Goal: Task Accomplishment & Management: Manage account settings

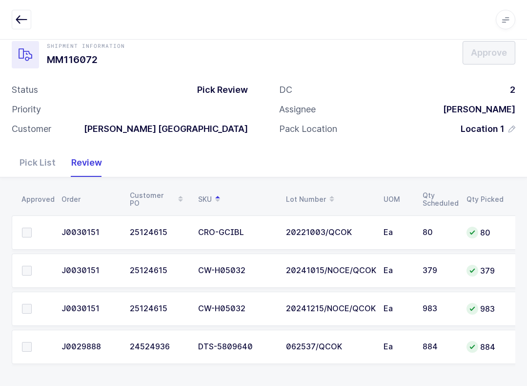
click at [21, 15] on icon "button" at bounding box center [22, 20] width 12 height 12
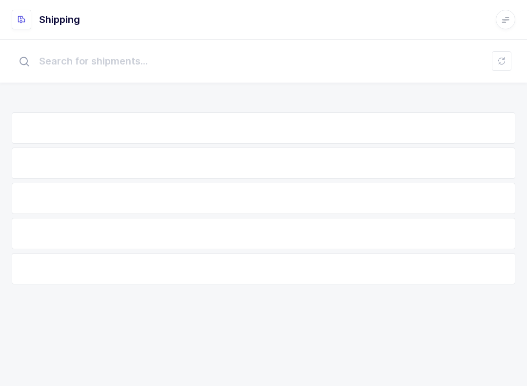
scroll to position [10, 0]
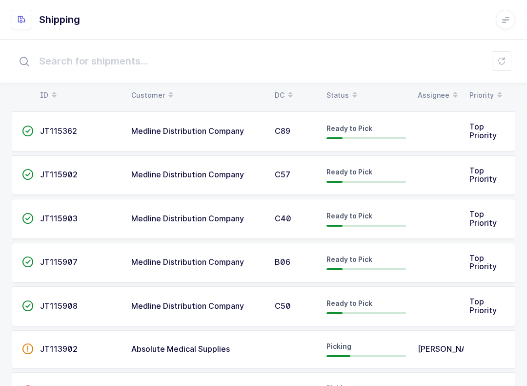
click at [500, 65] on icon at bounding box center [502, 61] width 8 height 8
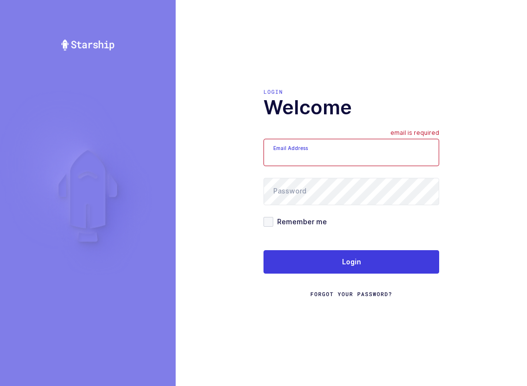
click at [512, 26] on div "Login Welcome Email Address email is required Password Remember me Login Forgot…" at bounding box center [352, 193] width 352 height 386
click at [351, 153] on input "Email Address" at bounding box center [352, 152] width 176 height 27
type input "[EMAIL_ADDRESS][DOMAIN_NAME]"
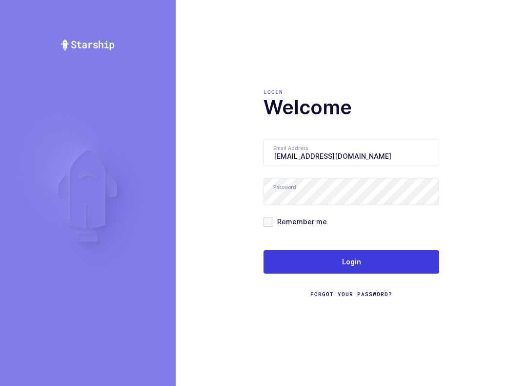
click at [402, 256] on button "Login" at bounding box center [352, 261] width 176 height 23
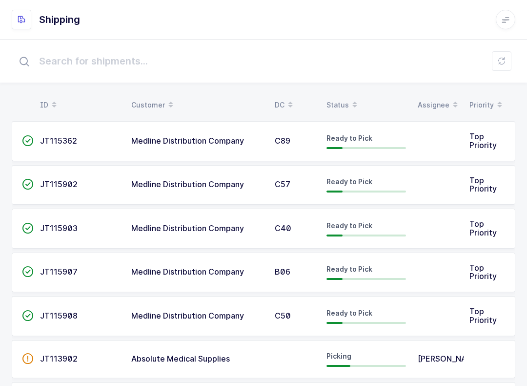
click at [347, 94] on table "ID Customer DC Status Assignee Priority" at bounding box center [264, 105] width 504 height 24
click at [346, 94] on table "ID Customer DC Status Assignee Priority" at bounding box center [264, 105] width 504 height 24
click at [346, 98] on div "Status" at bounding box center [367, 105] width 80 height 17
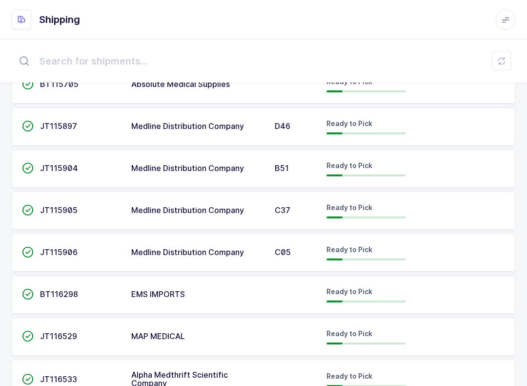
scroll to position [774, 0]
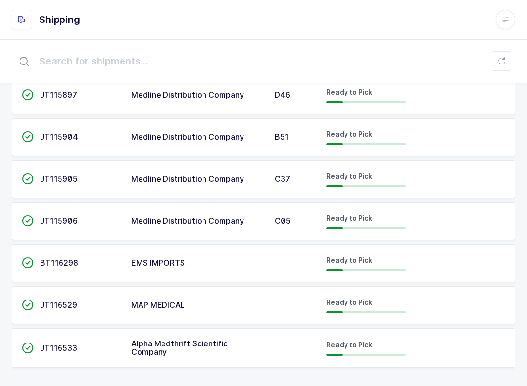
click at [211, 342] on span "Alpha Medthrift Scientific Company" at bounding box center [179, 347] width 97 height 19
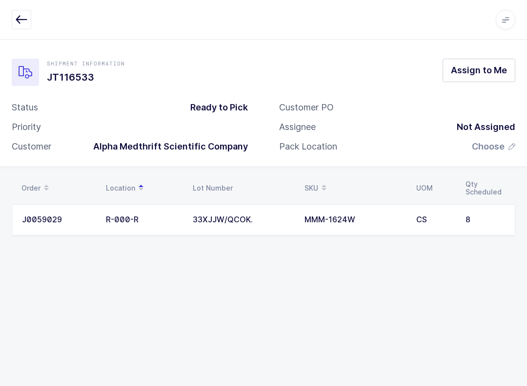
click at [344, 264] on div "Shipment Information JT116533 Assign to Me Status Ready to Pick Priority Custom…" at bounding box center [263, 212] width 527 height 347
click at [22, 14] on icon "button" at bounding box center [22, 20] width 12 height 12
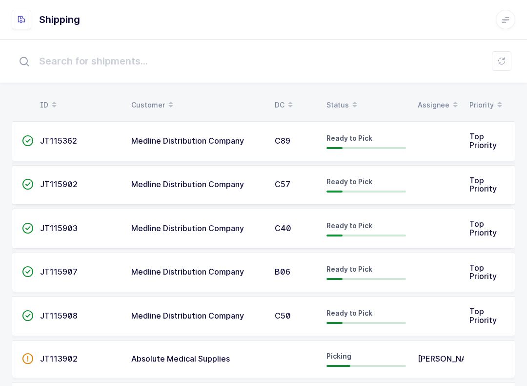
click at [344, 100] on div "Status" at bounding box center [367, 105] width 80 height 17
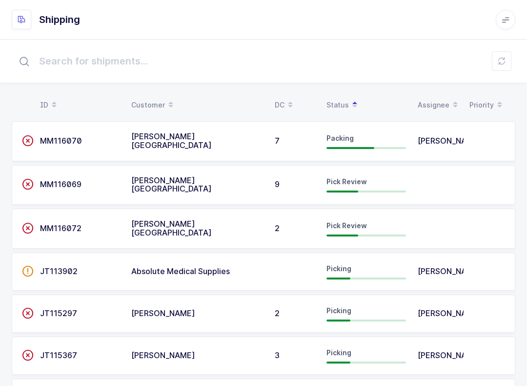
click at [147, 99] on div "Customer" at bounding box center [197, 105] width 132 height 17
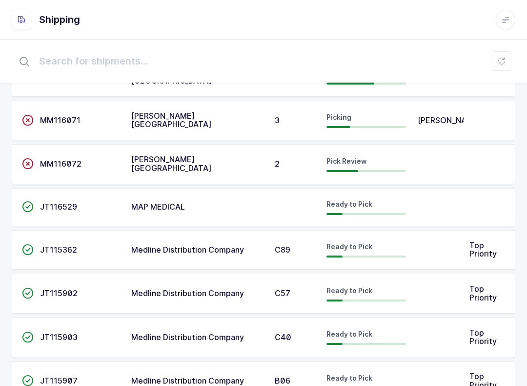
scroll to position [527, 0]
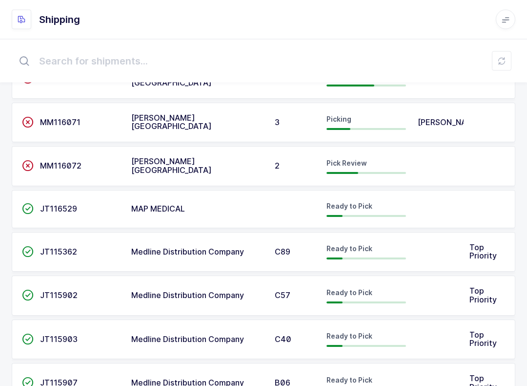
click at [181, 217] on td "MAP MEDICAL" at bounding box center [197, 209] width 144 height 38
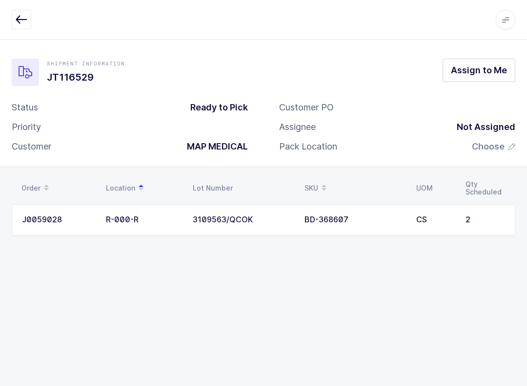
click at [482, 62] on button "Assign to Me" at bounding box center [479, 70] width 73 height 23
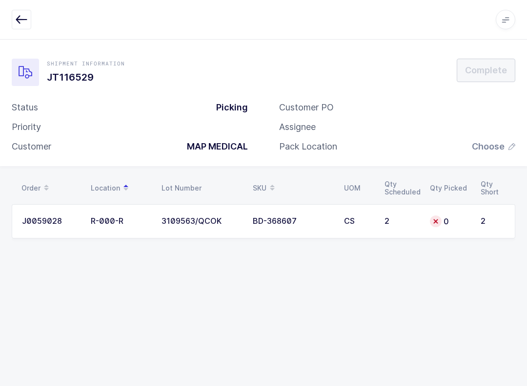
click at [180, 217] on div "3109563/QCOK" at bounding box center [202, 221] width 80 height 9
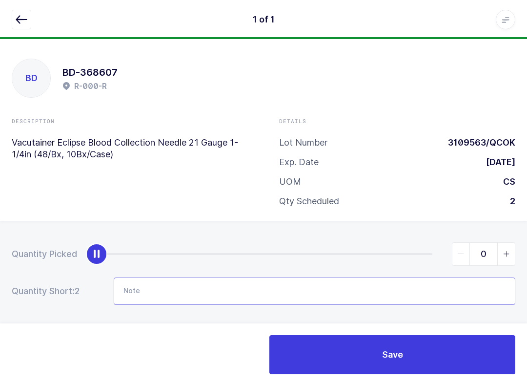
click at [159, 295] on input "Note" at bounding box center [315, 290] width 402 height 27
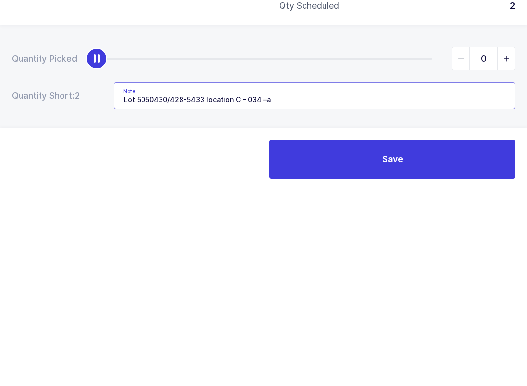
type input "Lot 5050430/428-5433 location C – 034 –a"
click at [407, 335] on button "Save" at bounding box center [392, 354] width 246 height 39
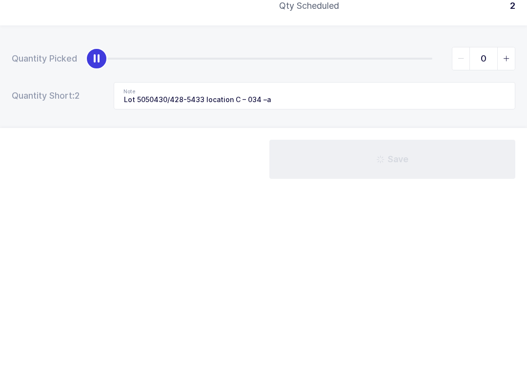
scroll to position [10, 0]
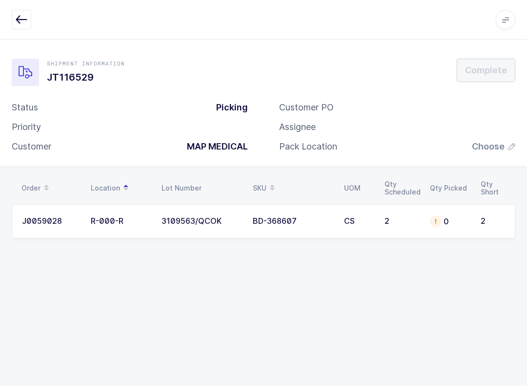
click at [471, 212] on td "0" at bounding box center [449, 221] width 51 height 34
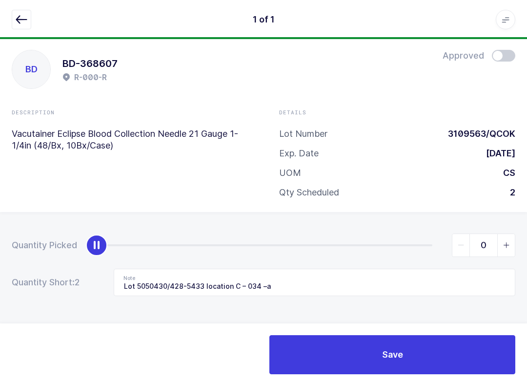
click at [511, 243] on span "slider between 0 and 2" at bounding box center [506, 245] width 18 height 22
click at [504, 242] on icon "slider between 0 and 2" at bounding box center [506, 245] width 7 height 7
type input "2"
click at [19, 16] on icon "button" at bounding box center [22, 20] width 12 height 12
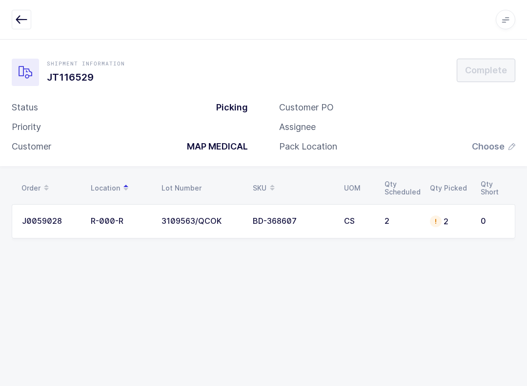
scroll to position [0, 0]
click at [13, 17] on button "button" at bounding box center [22, 20] width 20 height 20
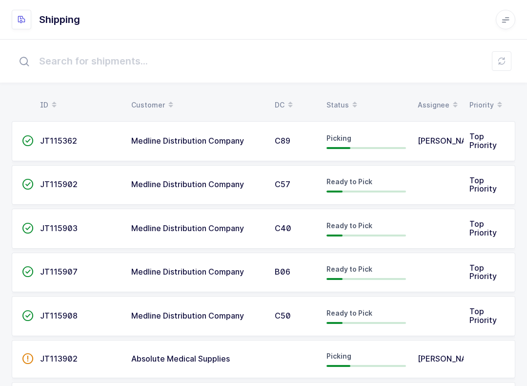
click at [345, 99] on div "Status" at bounding box center [367, 105] width 80 height 17
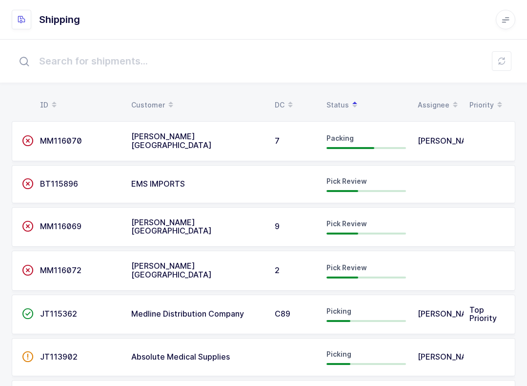
click at [146, 97] on div "Customer" at bounding box center [197, 105] width 132 height 17
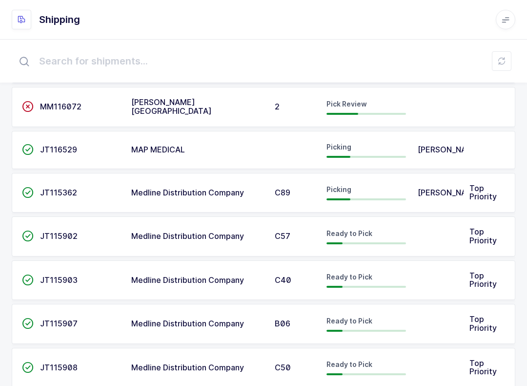
scroll to position [587, 0]
click at [185, 142] on td "MAP MEDICAL" at bounding box center [197, 149] width 144 height 38
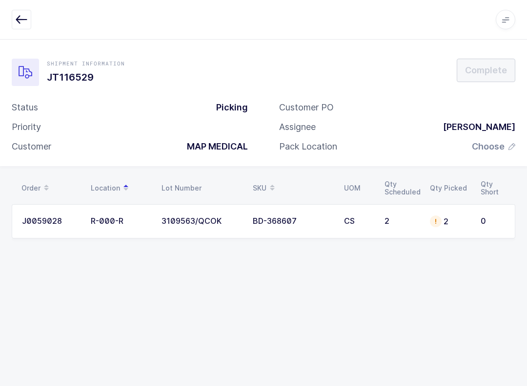
click at [23, 24] on icon "button" at bounding box center [22, 20] width 12 height 12
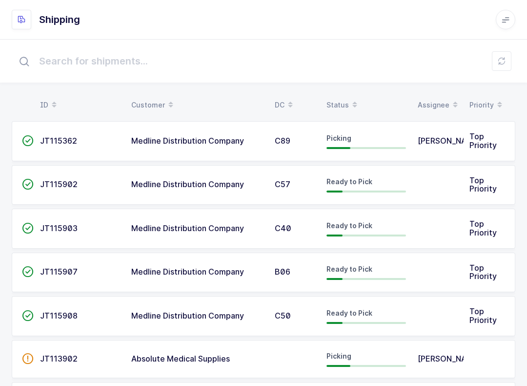
click at [146, 101] on div "Customer" at bounding box center [197, 105] width 132 height 17
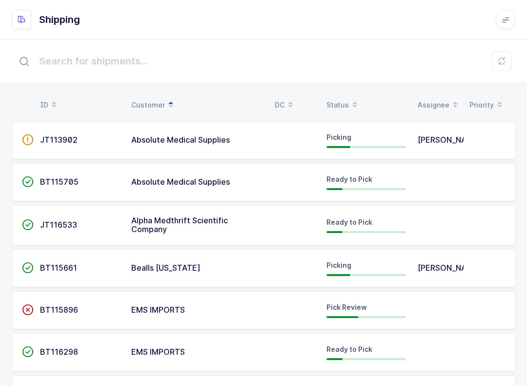
click at [207, 226] on div "Alpha Medthrift Scientific Company" at bounding box center [197, 225] width 132 height 18
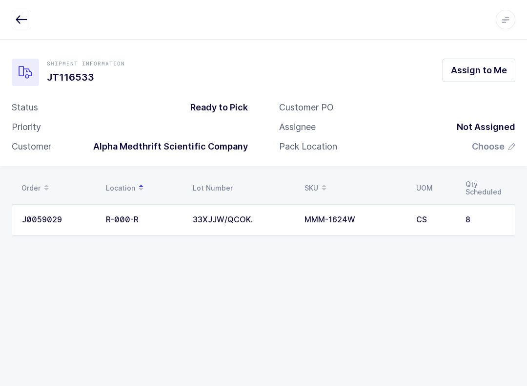
click at [14, 16] on button "button" at bounding box center [22, 20] width 20 height 20
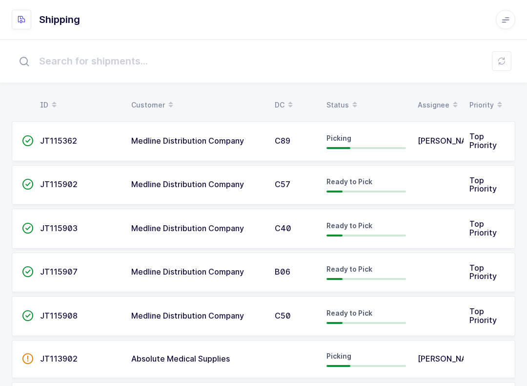
scroll to position [4, 0]
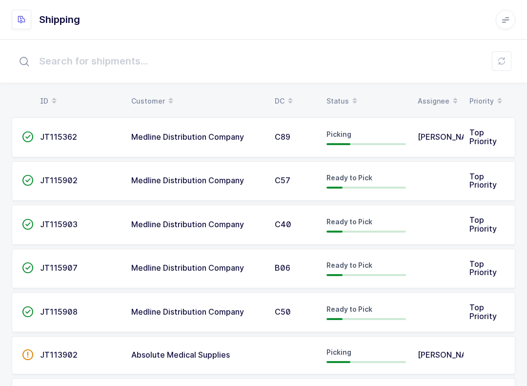
click at [150, 103] on div "Customer" at bounding box center [197, 101] width 132 height 17
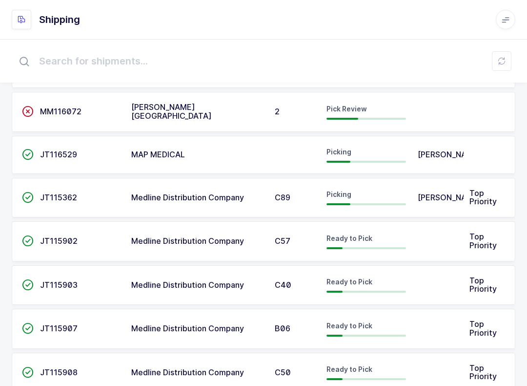
scroll to position [594, 0]
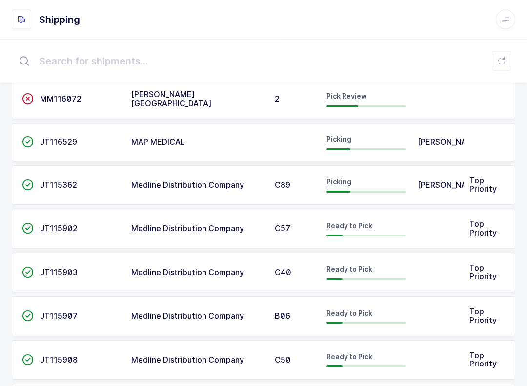
click at [491, 61] on input "text" at bounding box center [264, 60] width 504 height 31
click at [508, 61] on button at bounding box center [502, 61] width 20 height 20
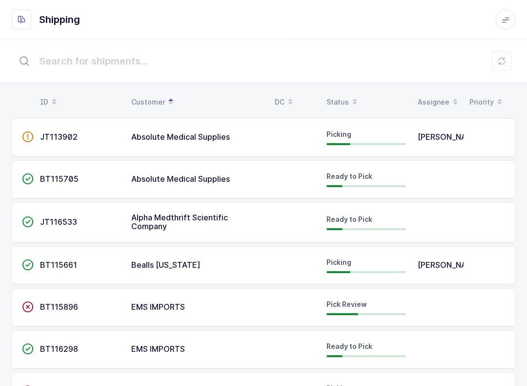
scroll to position [0, 0]
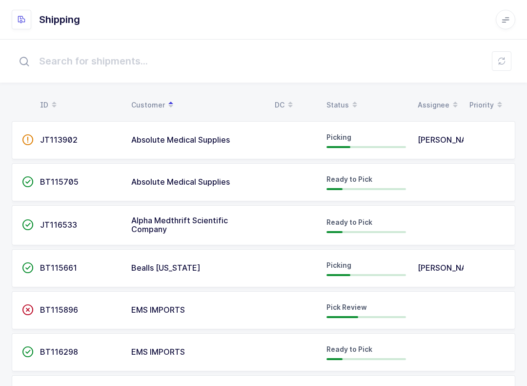
click at [191, 224] on span "Alpha Medthrift Scientific Company" at bounding box center [179, 224] width 97 height 19
